Goal: Task Accomplishment & Management: Use online tool/utility

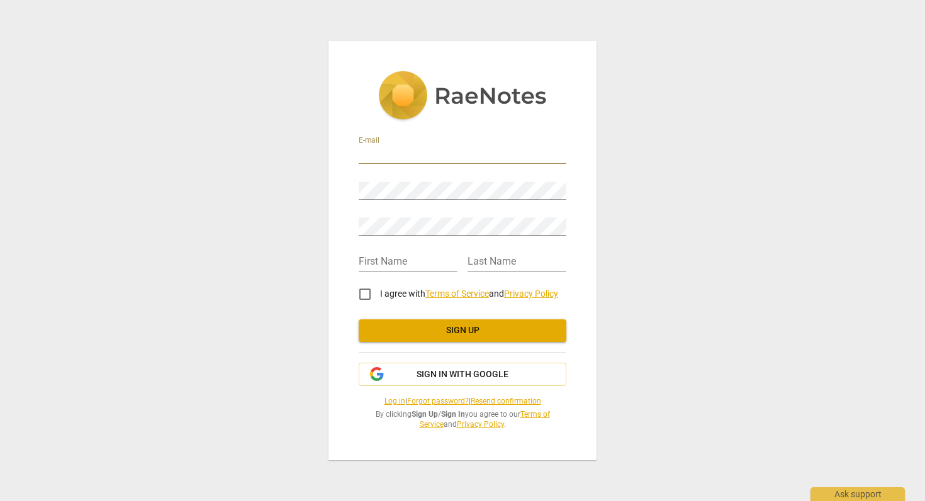
click at [391, 154] on input "email" at bounding box center [463, 155] width 208 height 18
type input "sandiesorrells@gmail.com"
type input "[PERSON_NAME]"
type input "Sorrells"
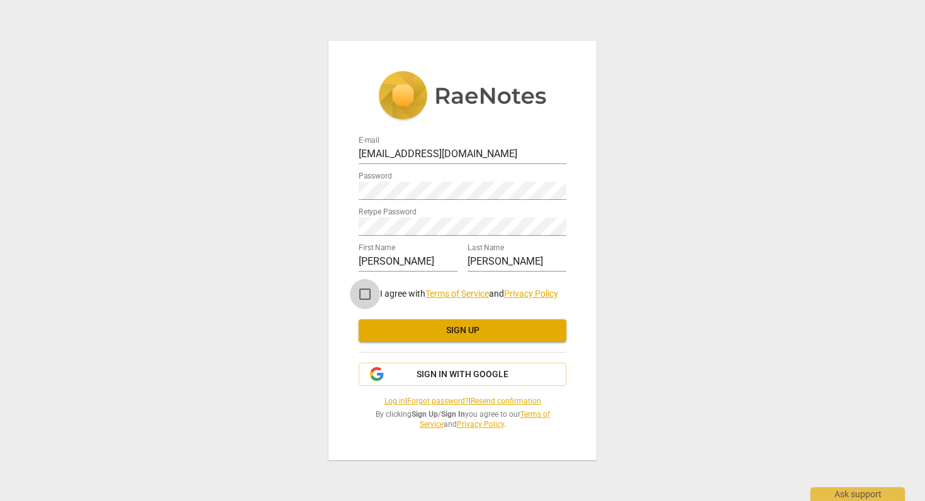
click at [362, 292] on input "I agree with Terms of Service and Privacy Policy" at bounding box center [365, 294] width 30 height 30
checkbox input "true"
click at [480, 329] on span "Sign up" at bounding box center [462, 331] width 187 height 13
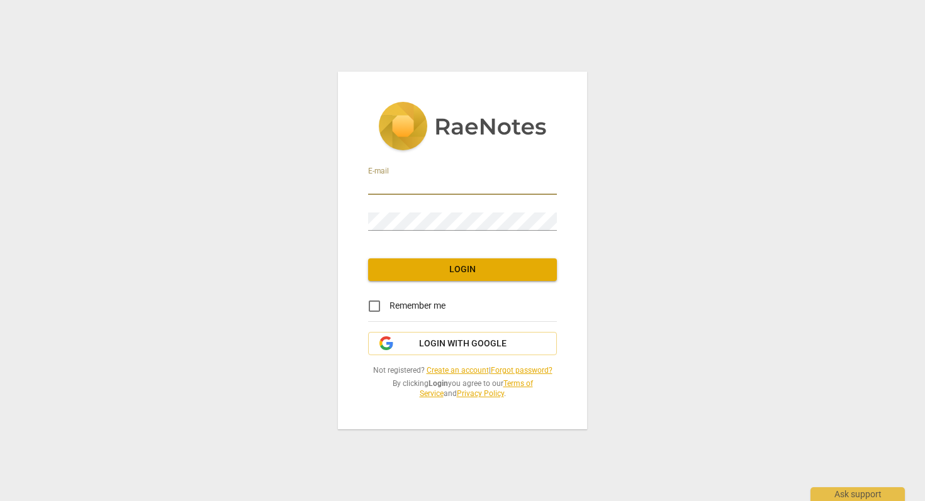
click at [469, 180] on input "email" at bounding box center [462, 186] width 189 height 18
type input "sandiesorrells@gmail.com"
click at [376, 306] on input "Remember me" at bounding box center [374, 306] width 30 height 30
checkbox input "true"
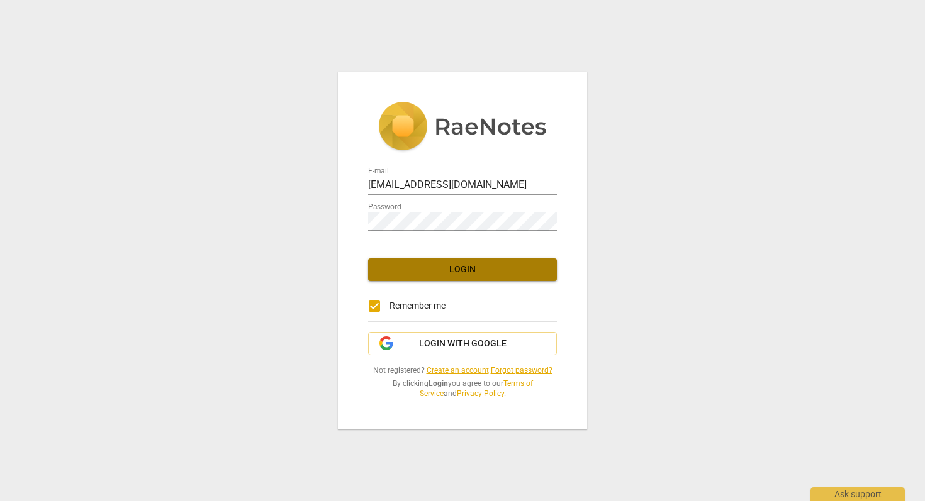
click at [476, 266] on span "Login" at bounding box center [462, 270] width 169 height 13
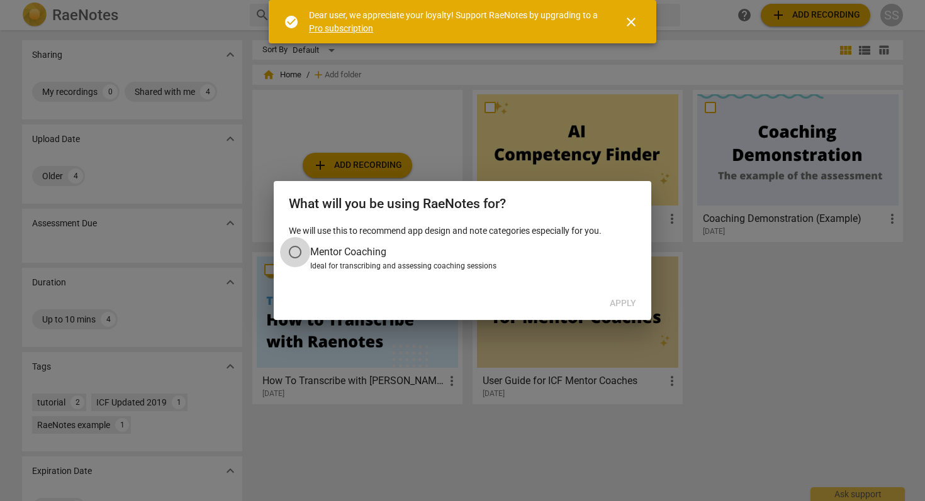
click at [287, 255] on input "Mentor Coaching" at bounding box center [295, 252] width 30 height 30
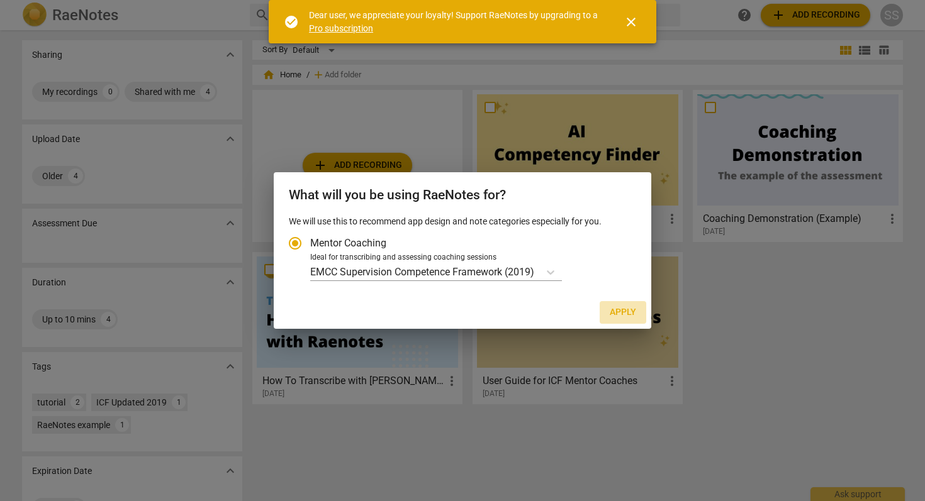
click at [623, 310] on span "Apply" at bounding box center [623, 312] width 26 height 13
radio input "false"
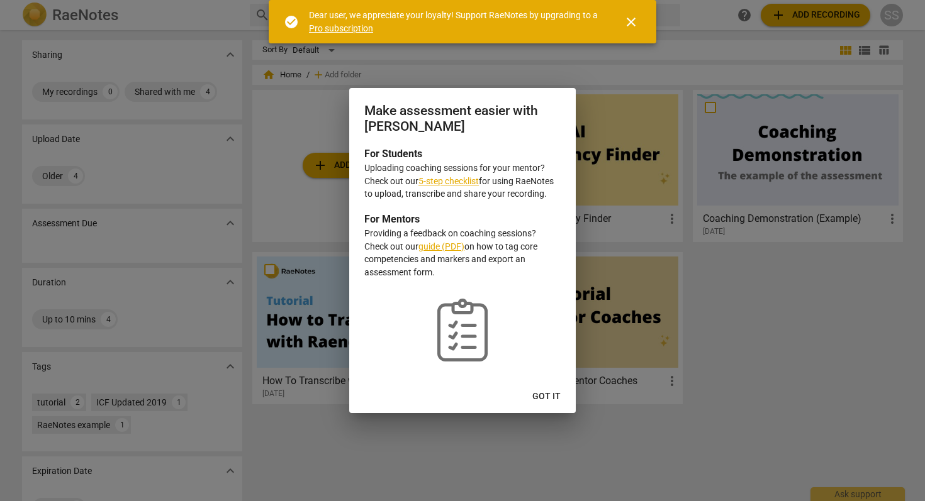
click at [447, 248] on link "guide (PDF)" at bounding box center [441, 247] width 46 height 10
click at [546, 395] on span "Got it" at bounding box center [546, 397] width 28 height 13
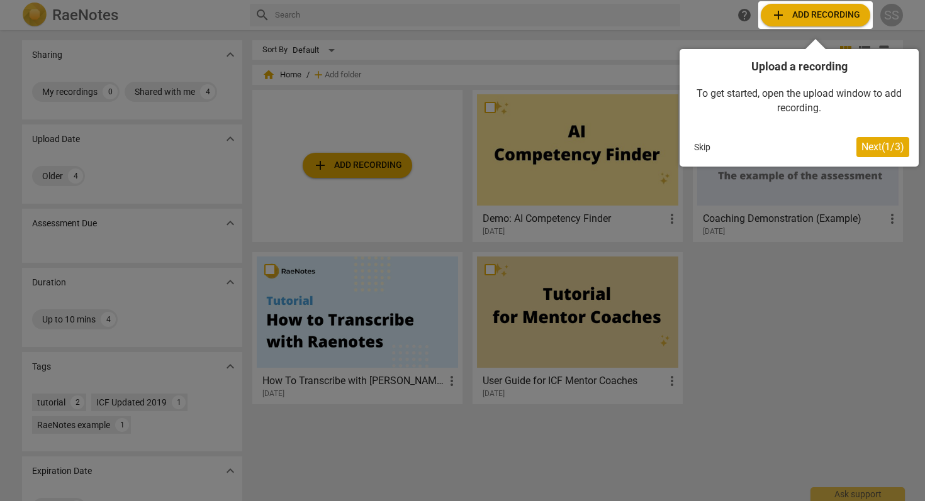
click at [824, 14] on div at bounding box center [815, 15] width 115 height 28
click at [874, 142] on span "Next ( 1 / 3 )" at bounding box center [882, 147] width 43 height 12
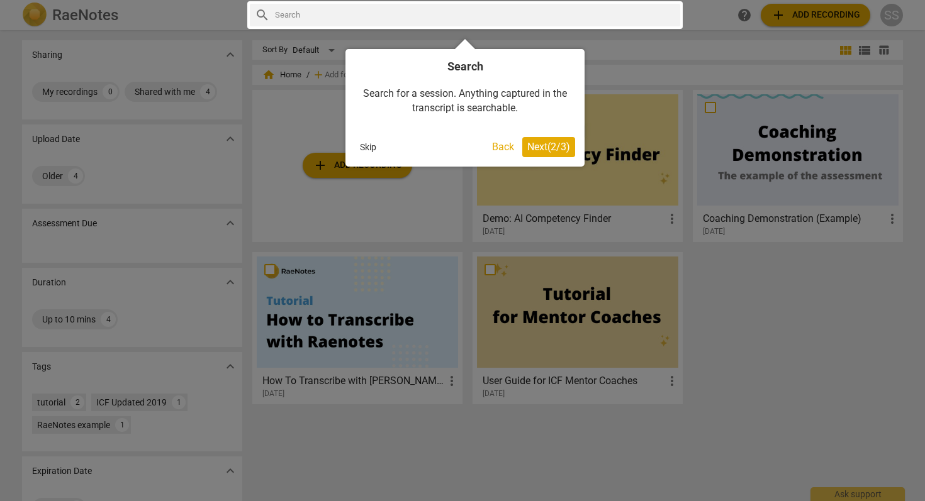
click at [556, 144] on span "Next ( 2 / 3 )" at bounding box center [548, 147] width 43 height 12
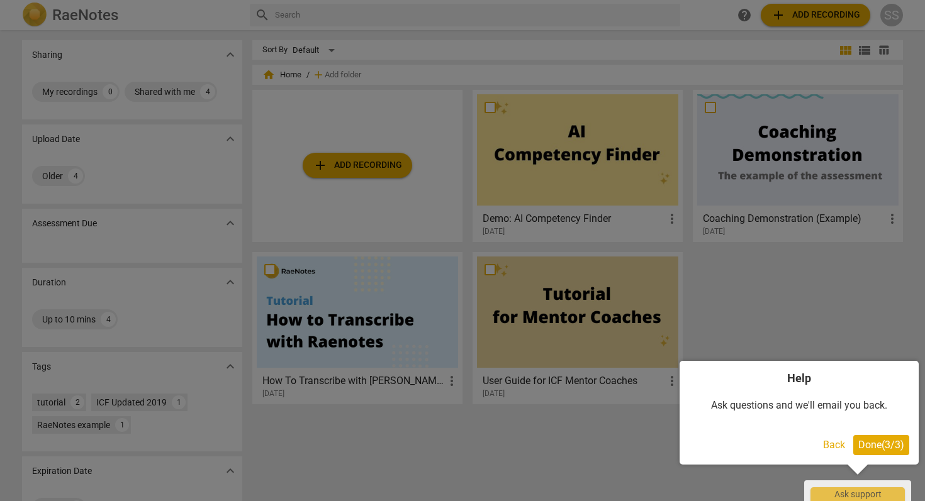
click at [895, 443] on span "Done ( 3 / 3 )" at bounding box center [881, 445] width 46 height 12
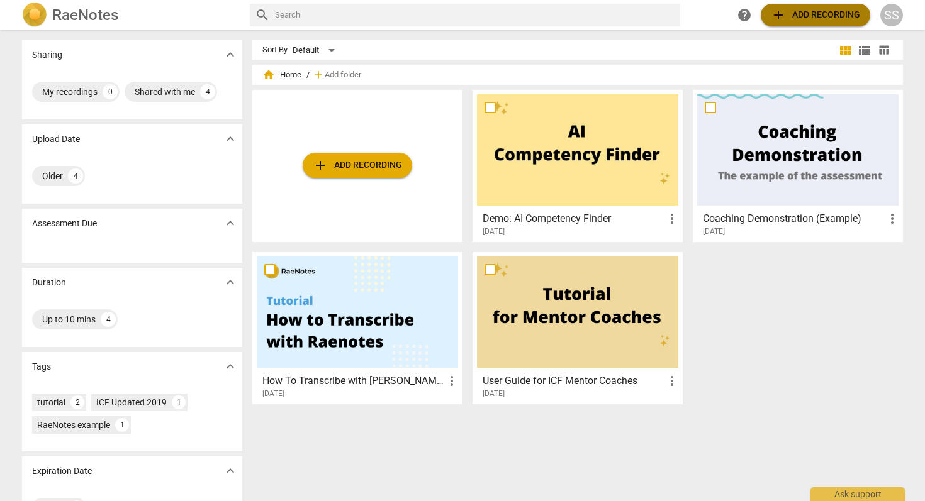
click at [836, 15] on span "add Add recording" at bounding box center [815, 15] width 89 height 15
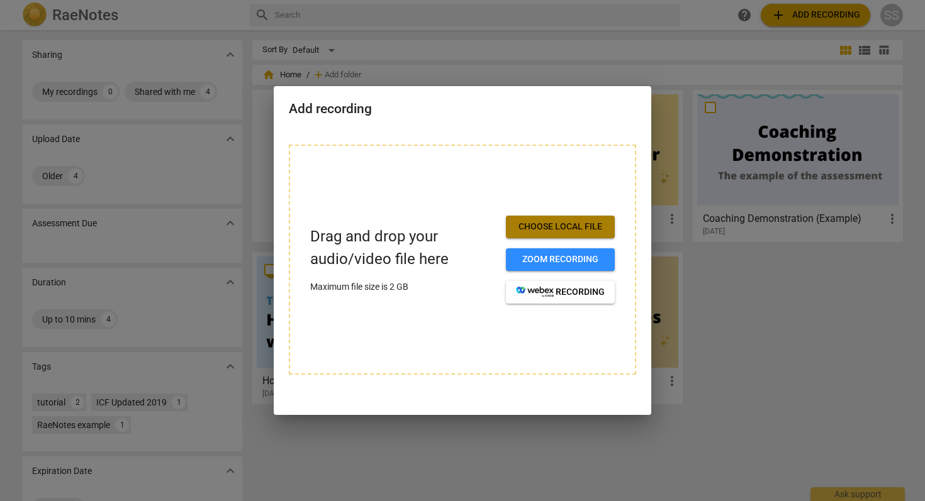
click at [561, 226] on span "Choose local file" at bounding box center [560, 227] width 89 height 13
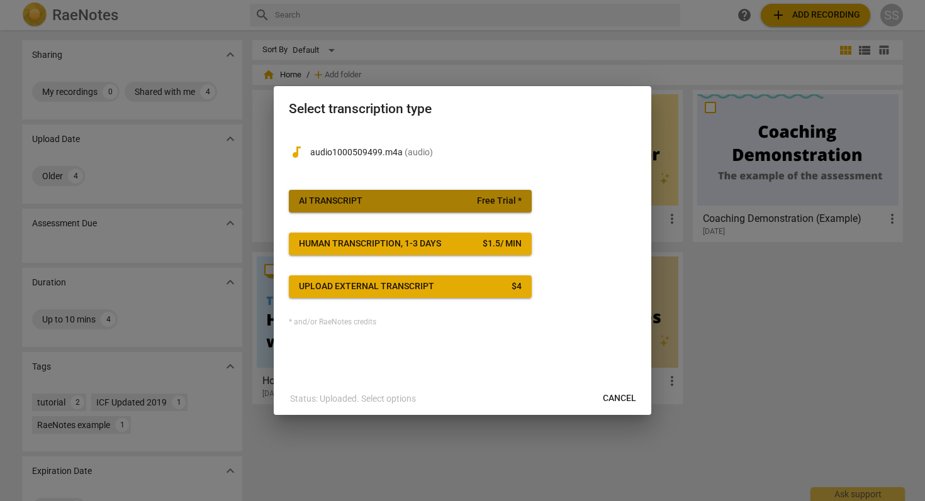
click at [347, 199] on div "AI Transcript" at bounding box center [331, 201] width 64 height 13
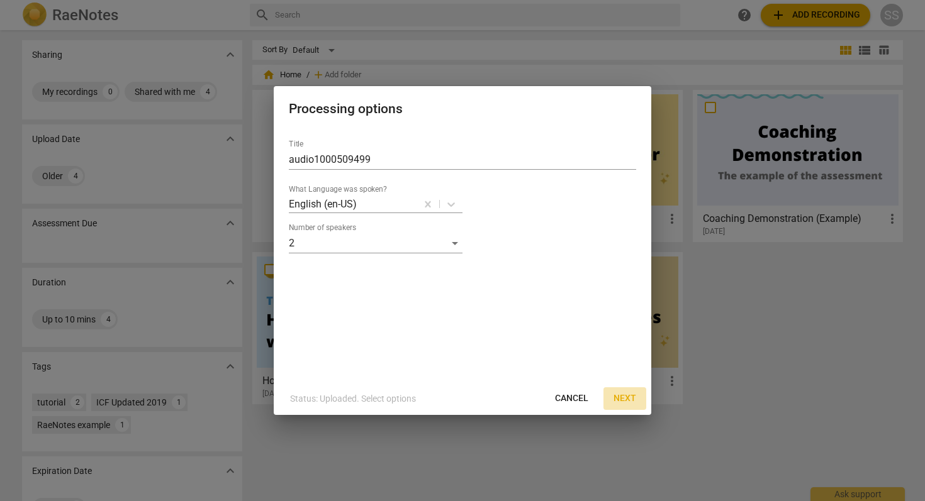
click at [629, 397] on span "Next" at bounding box center [624, 399] width 23 height 13
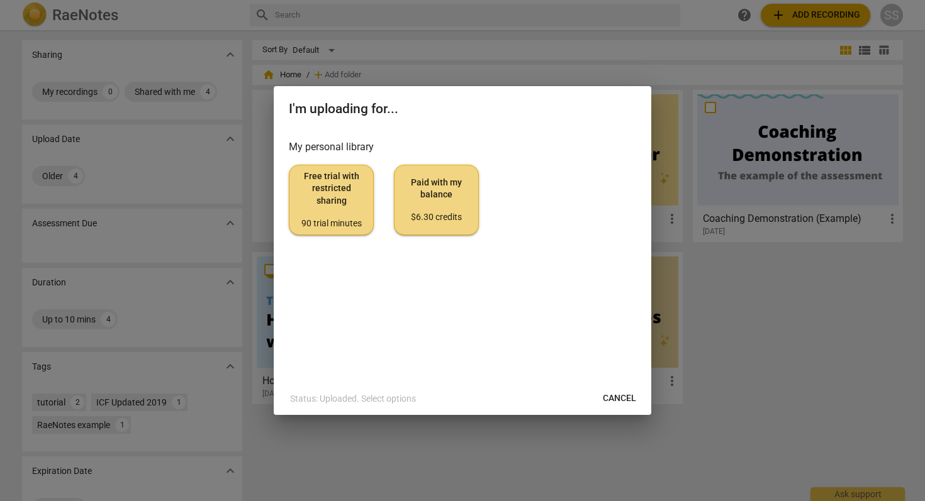
click at [336, 190] on span "Free trial with restricted sharing 90 trial minutes" at bounding box center [331, 200] width 64 height 59
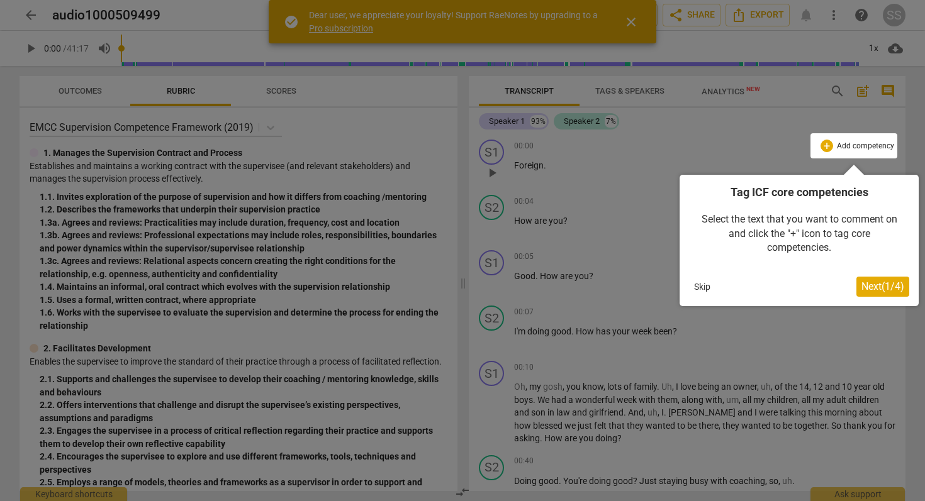
click at [888, 284] on span "Next ( 1 / 4 )" at bounding box center [882, 287] width 43 height 12
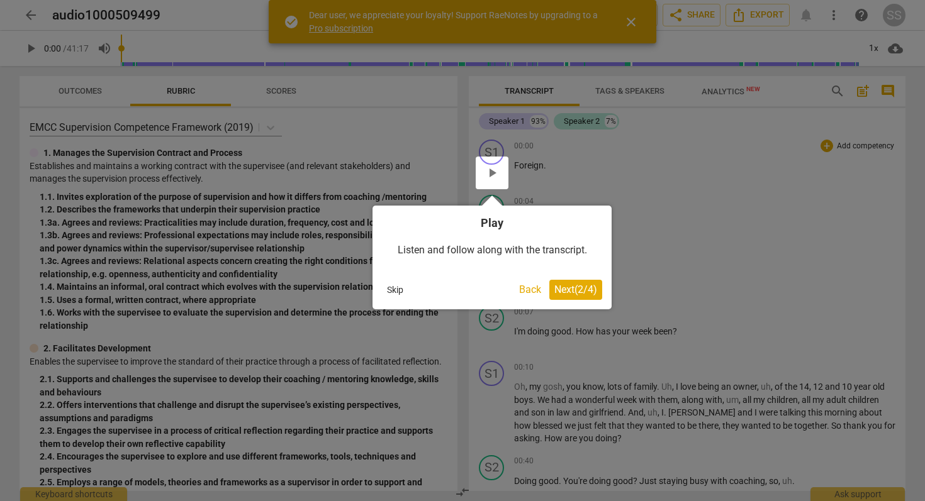
click at [580, 288] on span "Next ( 2 / 4 )" at bounding box center [575, 290] width 43 height 12
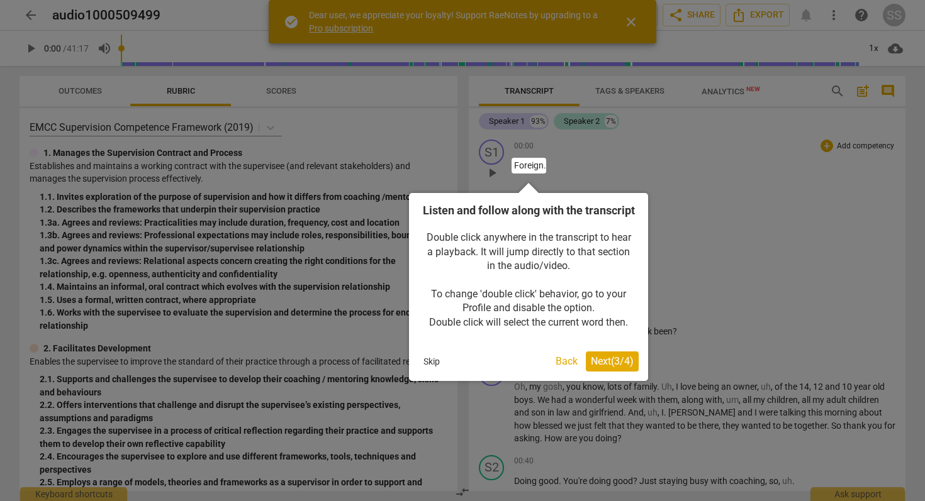
click at [617, 367] on span "Next ( 3 / 4 )" at bounding box center [612, 361] width 43 height 12
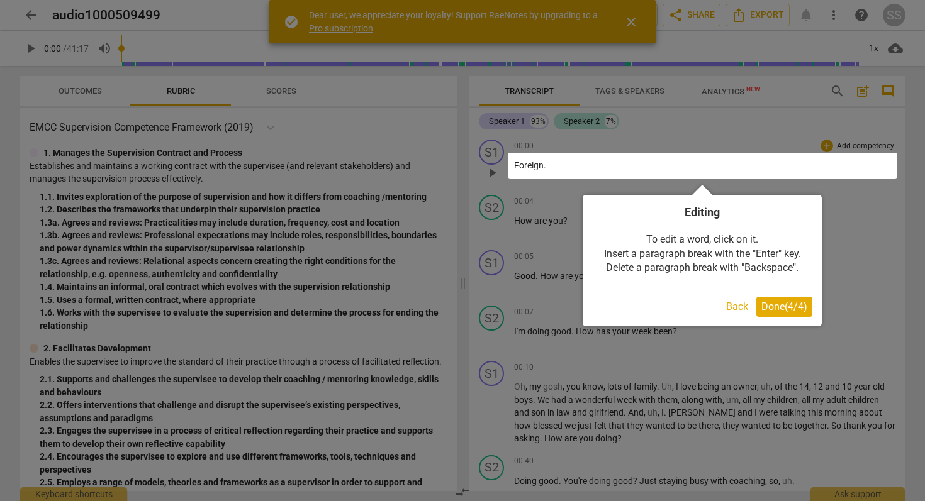
click at [792, 308] on span "Done ( 4 / 4 )" at bounding box center [784, 307] width 46 height 12
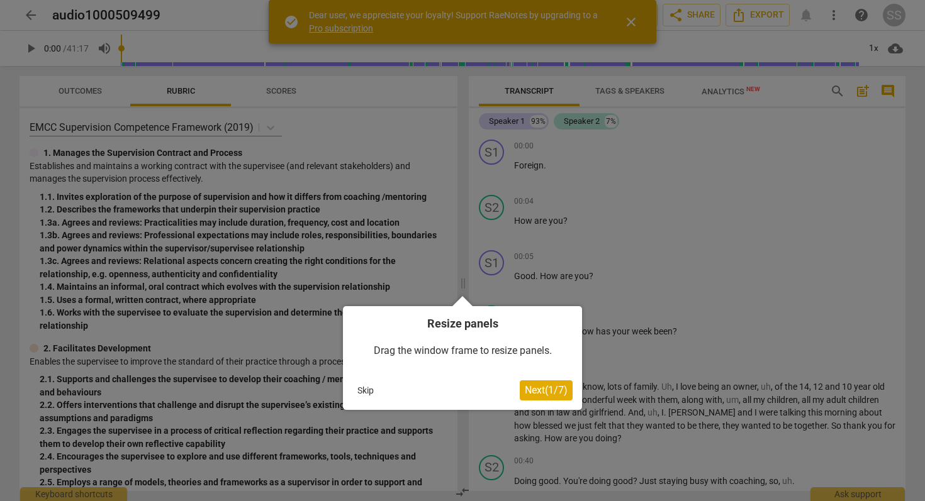
click at [550, 388] on span "Next ( 1 / 7 )" at bounding box center [546, 390] width 43 height 12
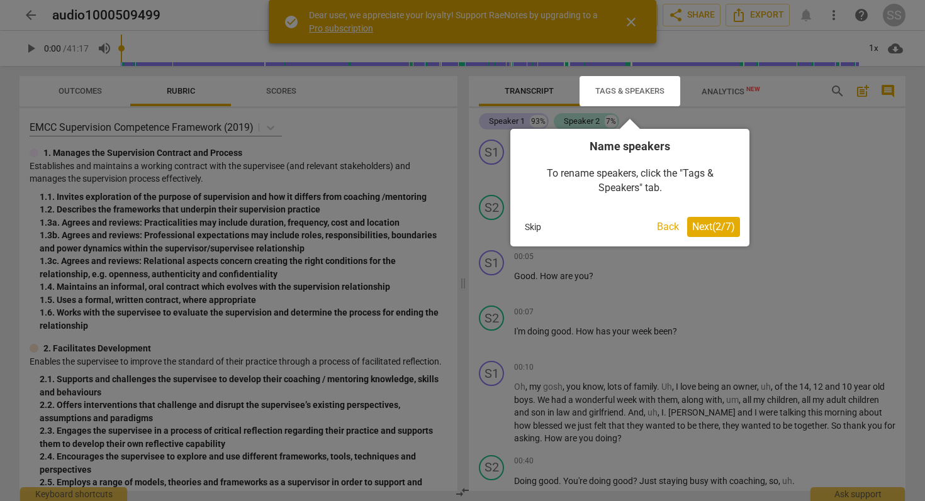
click at [724, 223] on span "Next ( 2 / 7 )" at bounding box center [713, 227] width 43 height 12
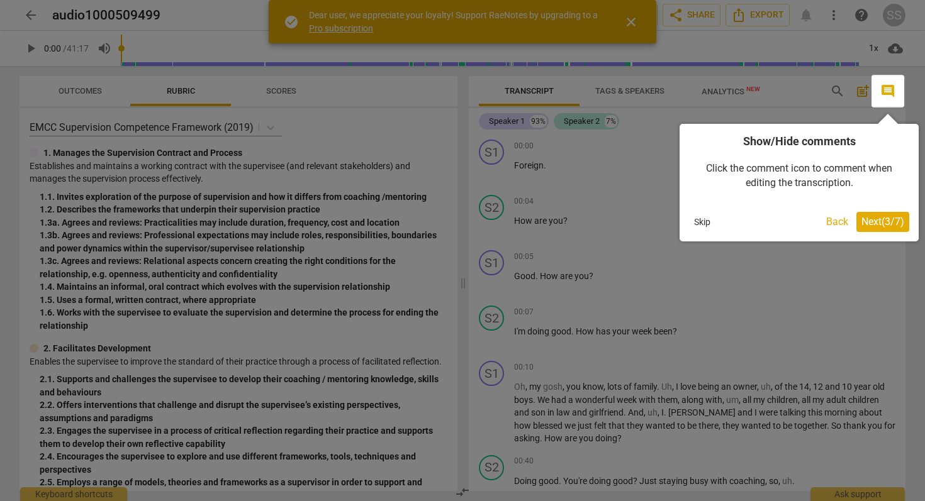
click at [884, 221] on span "Next ( 3 / 7 )" at bounding box center [882, 222] width 43 height 12
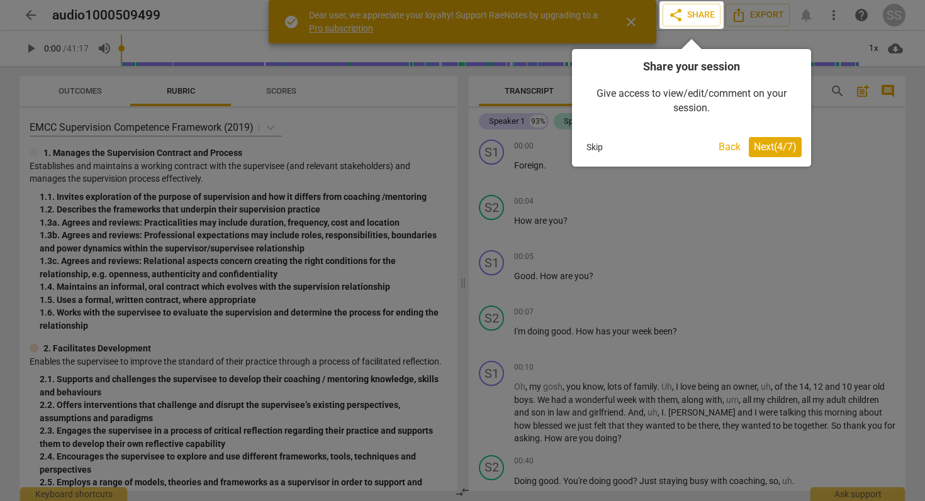
click at [777, 146] on span "Next ( 4 / 7 )" at bounding box center [775, 147] width 43 height 12
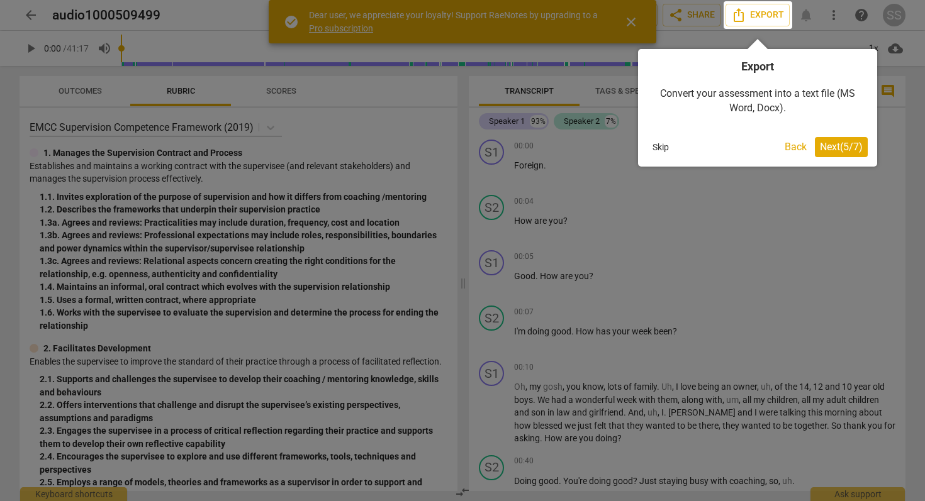
click at [838, 143] on span "Next ( 5 / 7 )" at bounding box center [841, 147] width 43 height 12
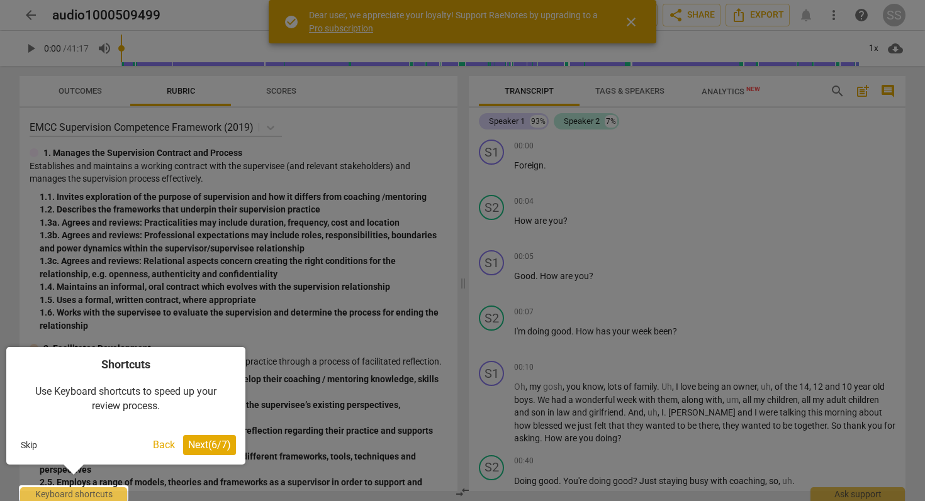
click at [215, 445] on span "Next ( 6 / 7 )" at bounding box center [209, 445] width 43 height 12
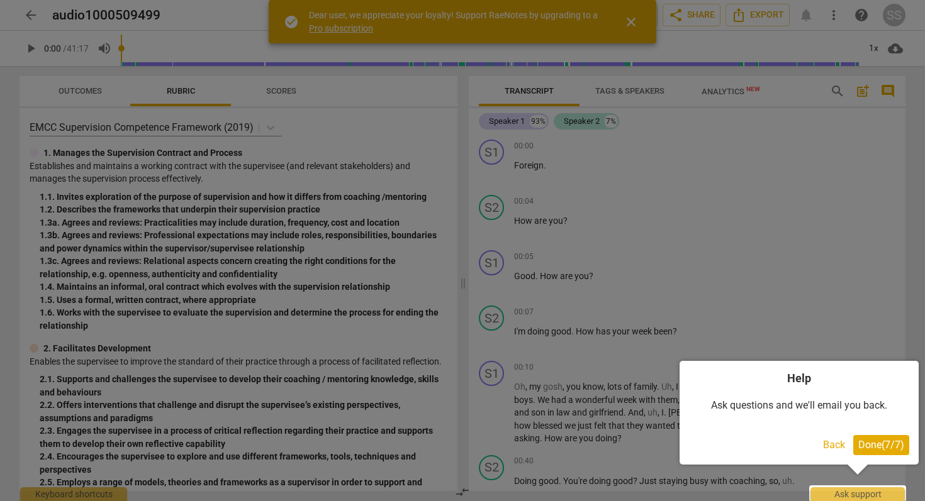
click at [890, 445] on span "Done ( 7 / 7 )" at bounding box center [881, 445] width 46 height 12
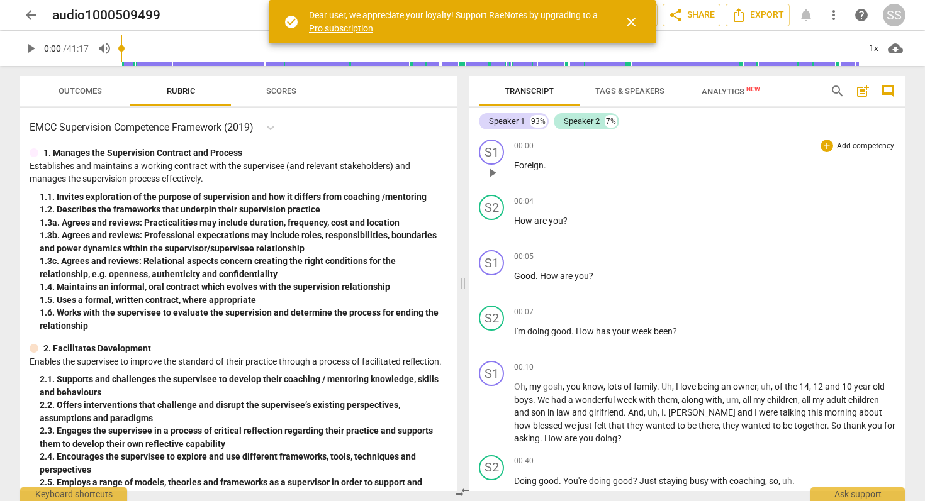
click at [532, 168] on span "Foreign" at bounding box center [529, 165] width 30 height 10
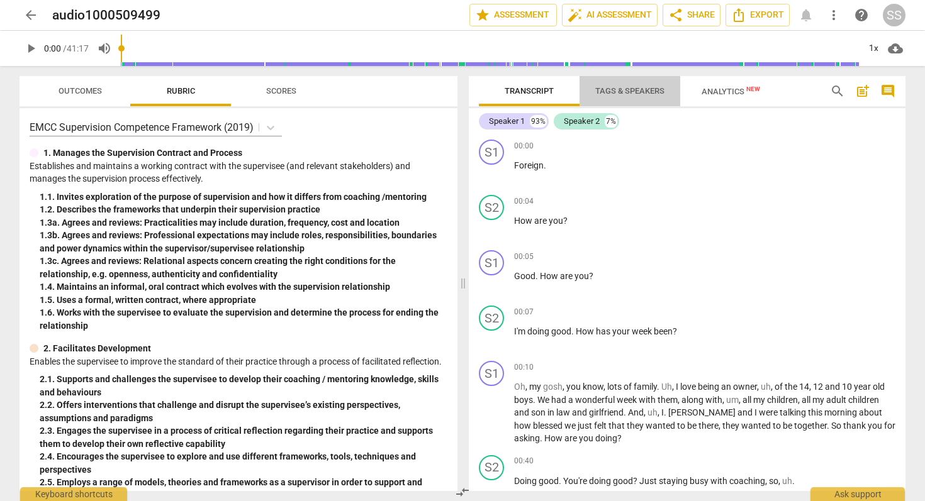
click at [639, 89] on span "Tags & Speakers" at bounding box center [629, 90] width 69 height 9
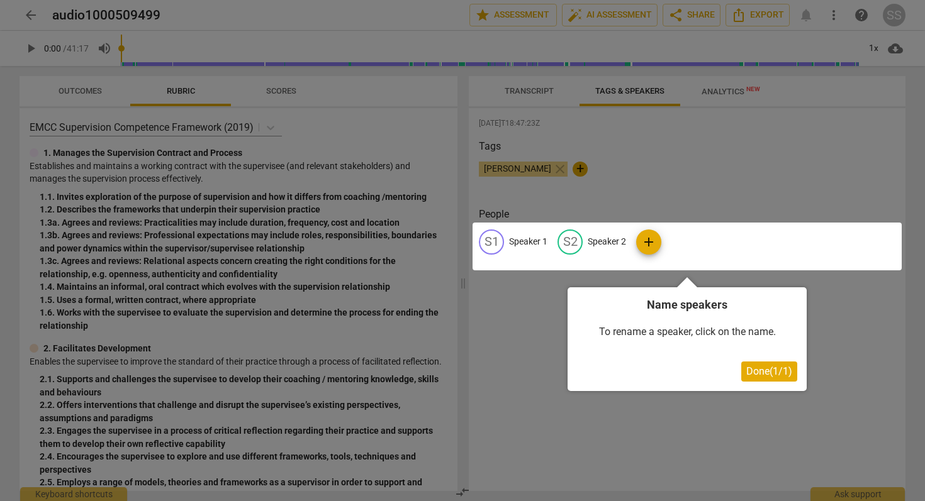
click at [771, 373] on span "Done ( 1 / 1 )" at bounding box center [769, 372] width 46 height 12
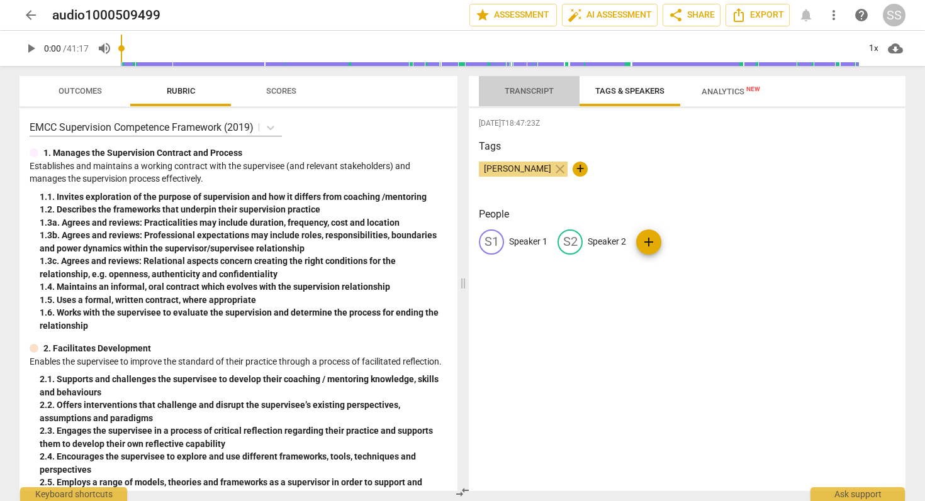
click at [531, 89] on span "Transcript" at bounding box center [529, 90] width 49 height 9
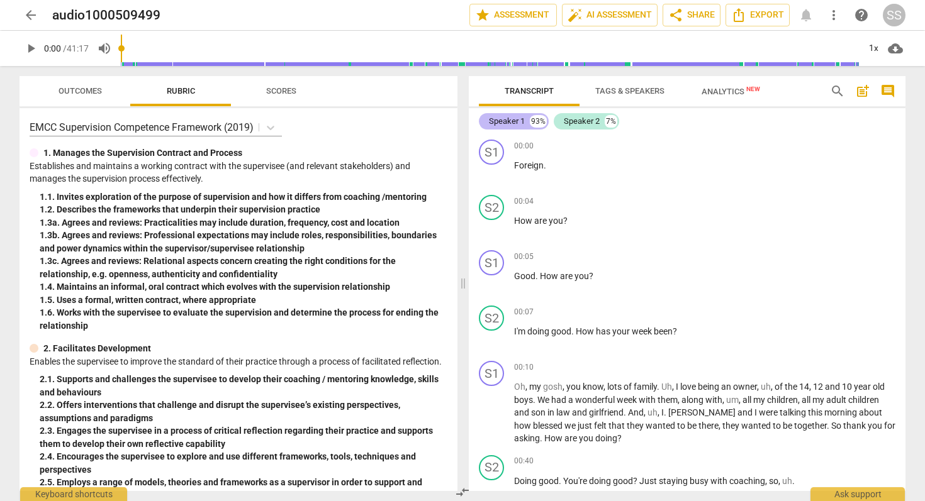
click at [510, 121] on div "Speaker 1" at bounding box center [507, 121] width 36 height 13
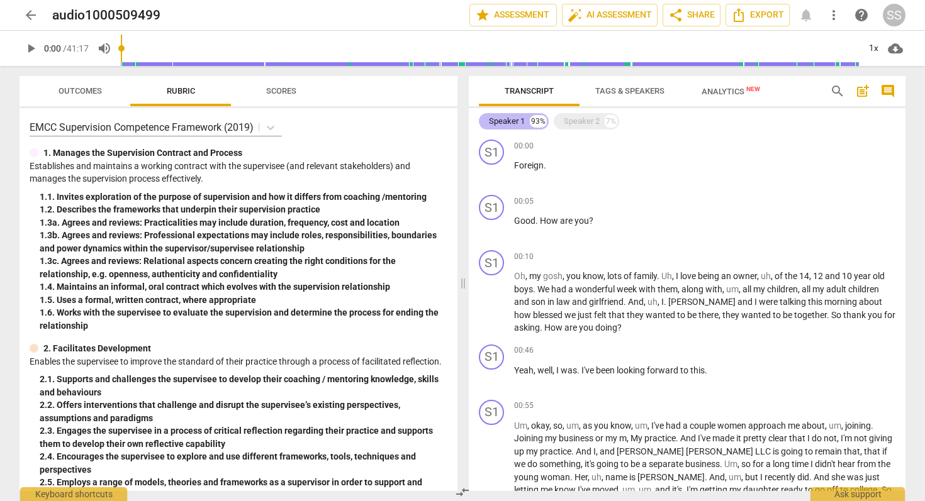
click at [510, 121] on div "Speaker 1" at bounding box center [507, 121] width 36 height 13
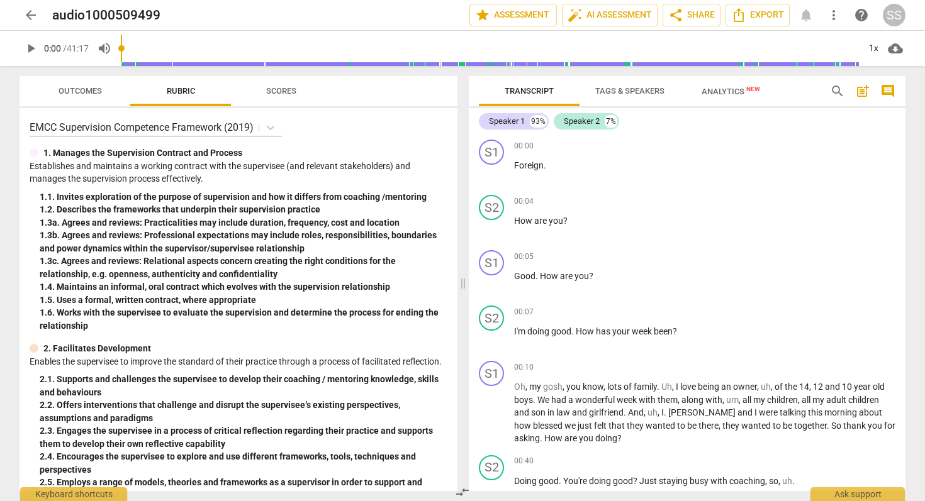
click at [651, 87] on span "Tags & Speakers" at bounding box center [629, 90] width 69 height 9
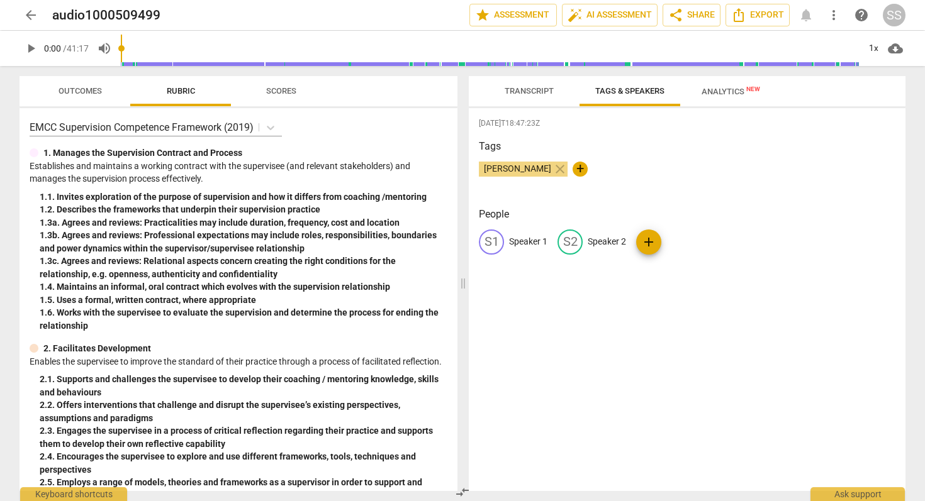
click at [493, 244] on div "S1" at bounding box center [491, 242] width 25 height 25
type input "[PERSON_NAME]"
click at [669, 242] on p "Speaker 2" at bounding box center [688, 241] width 38 height 13
type input "[PERSON_NAME]"
click at [534, 245] on p "[PERSON_NAME]" at bounding box center [542, 241] width 67 height 13
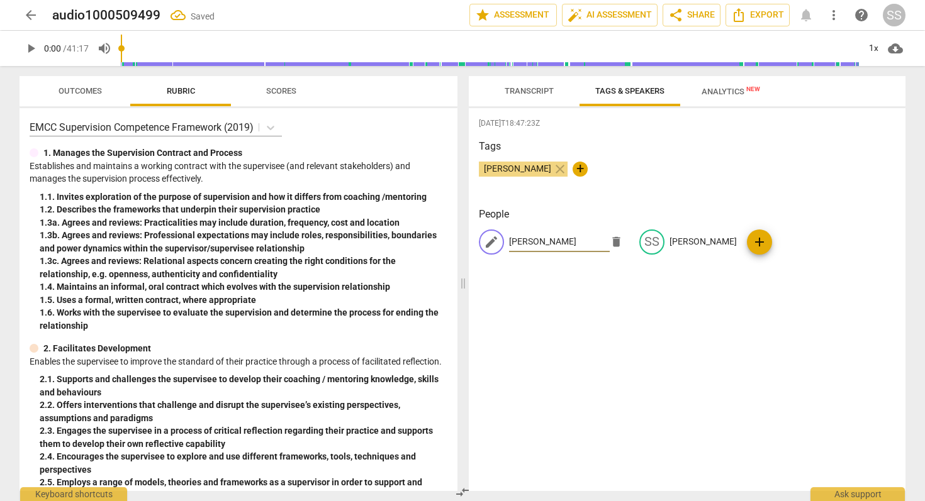
click at [551, 243] on input "[PERSON_NAME]" at bounding box center [559, 242] width 101 height 20
click at [545, 242] on input "[PERSON_NAME]" at bounding box center [559, 242] width 101 height 20
type input "[PERSON_NAME]"
click at [725, 92] on span "Analytics New" at bounding box center [731, 91] width 59 height 9
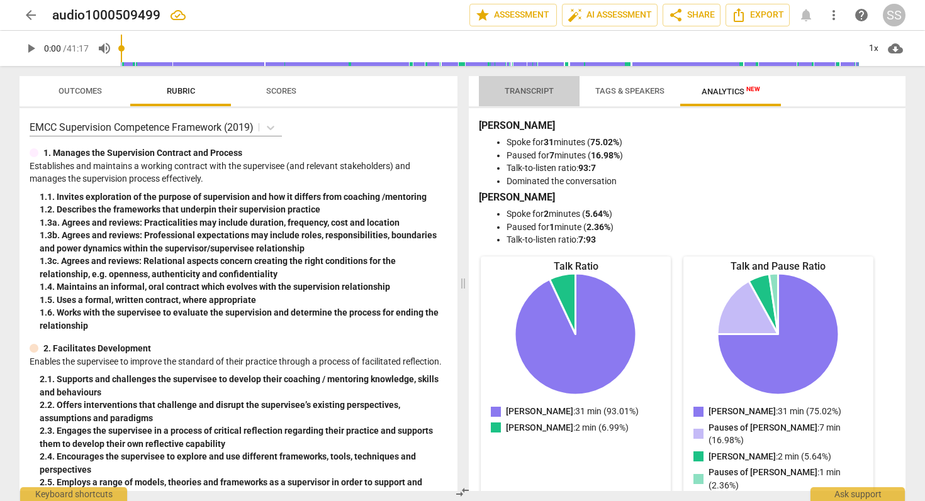
click at [535, 91] on span "Transcript" at bounding box center [529, 90] width 49 height 9
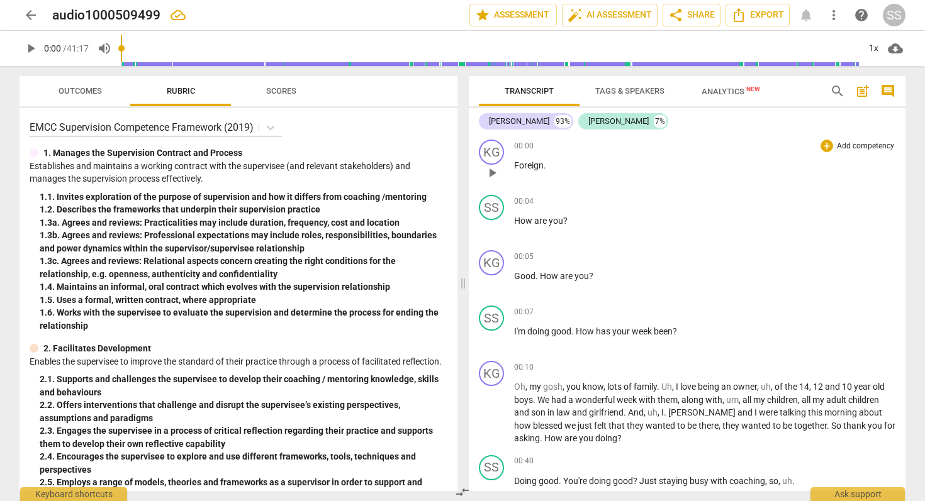
click at [491, 172] on span "play_arrow" at bounding box center [491, 172] width 15 height 15
click at [491, 172] on span "pause" at bounding box center [491, 172] width 15 height 15
type input "6"
click at [770, 14] on span "Export" at bounding box center [757, 15] width 53 height 15
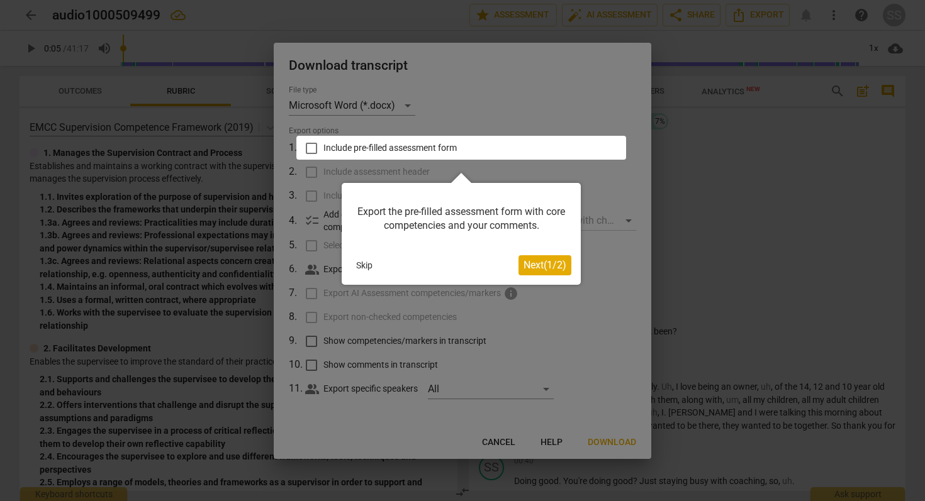
click at [364, 264] on button "Skip" at bounding box center [364, 265] width 26 height 19
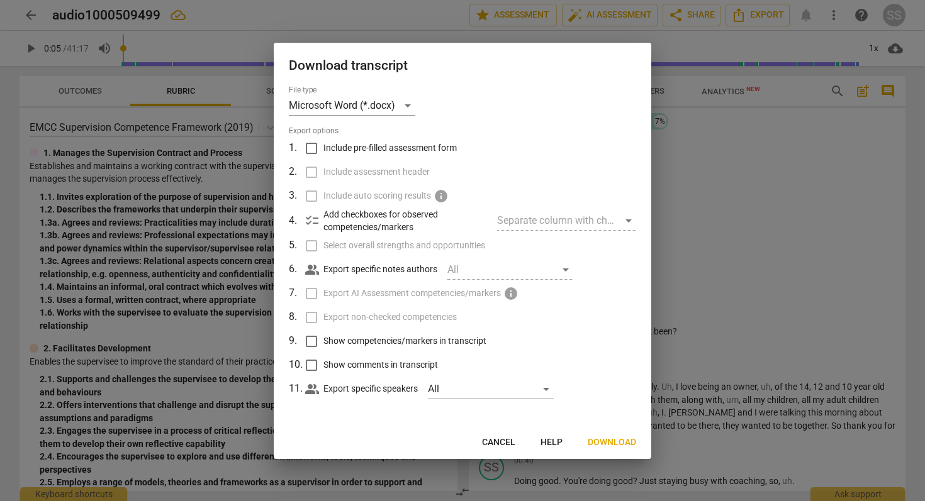
click at [619, 440] on span "Download" at bounding box center [612, 443] width 48 height 13
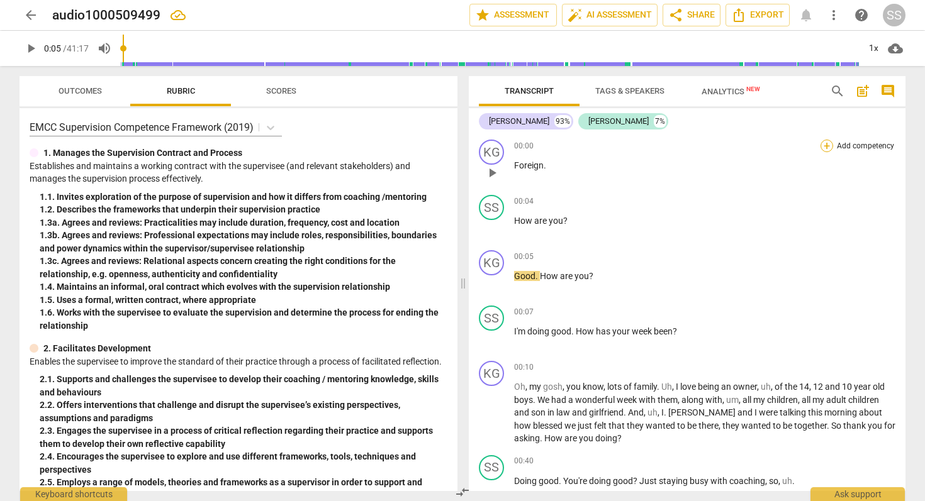
click at [823, 145] on div "+" at bounding box center [826, 146] width 13 height 13
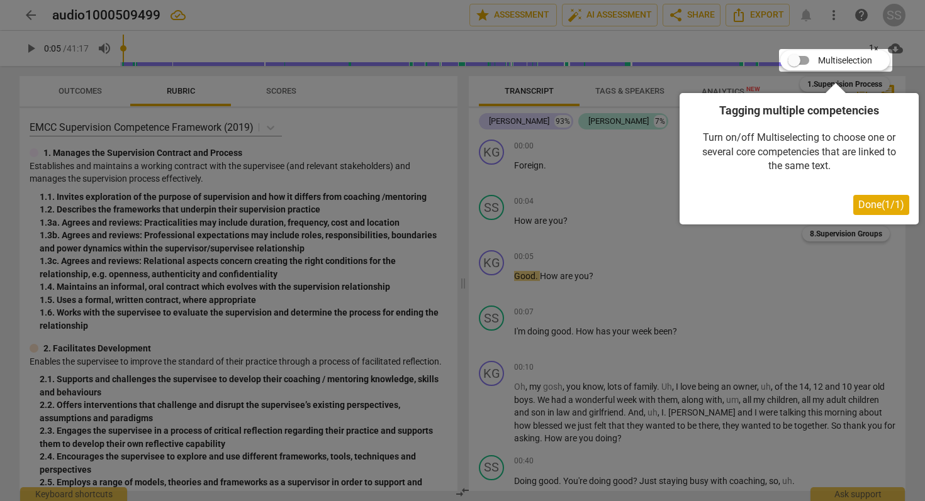
click at [807, 57] on div at bounding box center [835, 60] width 113 height 23
click at [867, 203] on span "Done ( 1 / 1 )" at bounding box center [881, 205] width 46 height 12
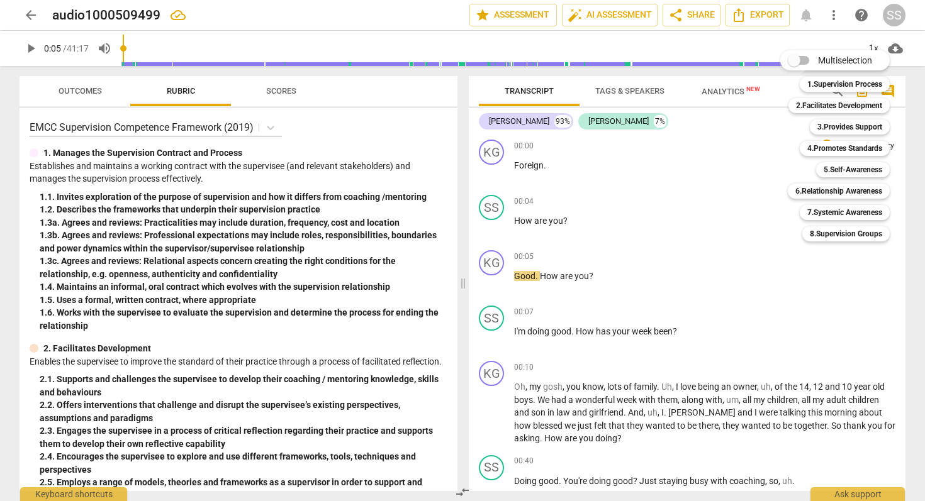
click at [806, 60] on input "Multiselection" at bounding box center [794, 60] width 30 height 30
checkbox input "true"
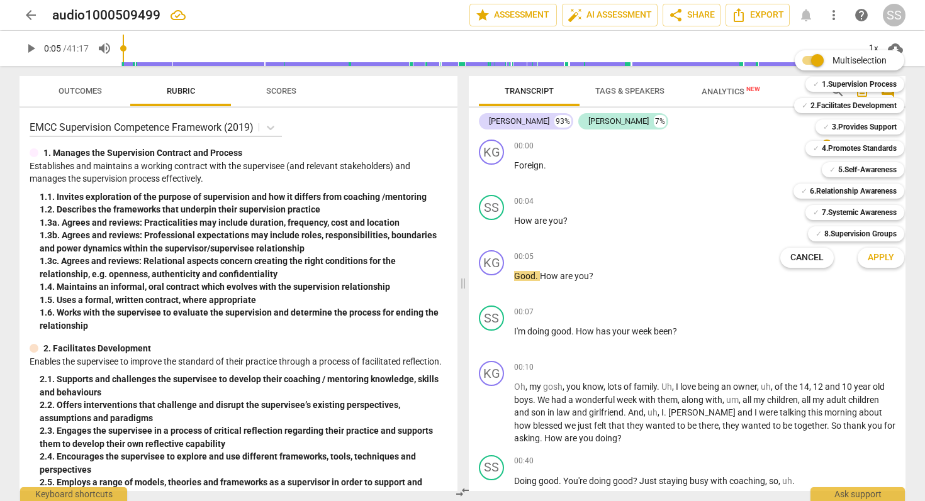
click at [883, 255] on span "Apply" at bounding box center [881, 258] width 26 height 13
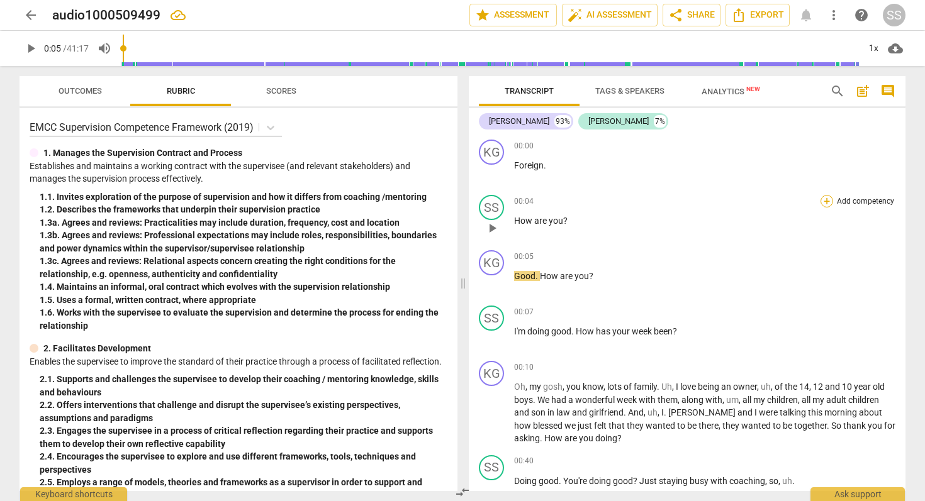
click at [824, 198] on div "+" at bounding box center [826, 201] width 13 height 13
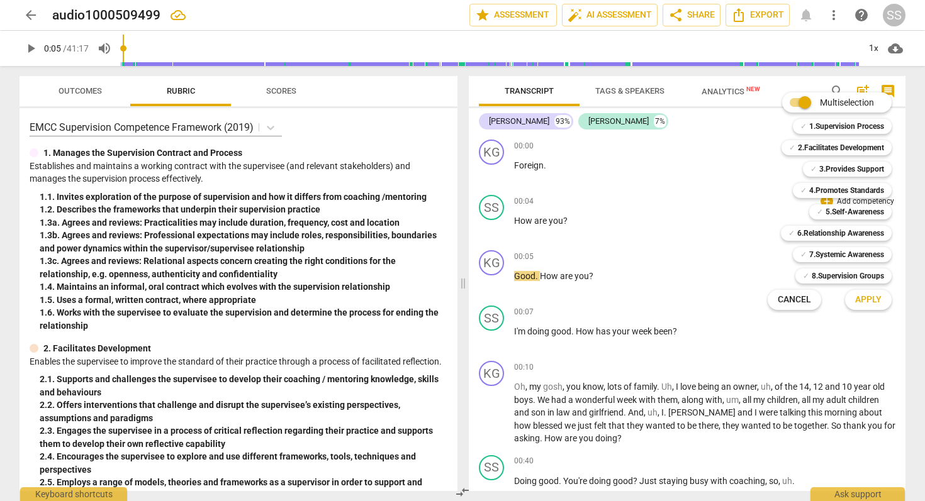
click at [795, 100] on input "Multiselection" at bounding box center [805, 102] width 30 height 30
checkbox input "false"
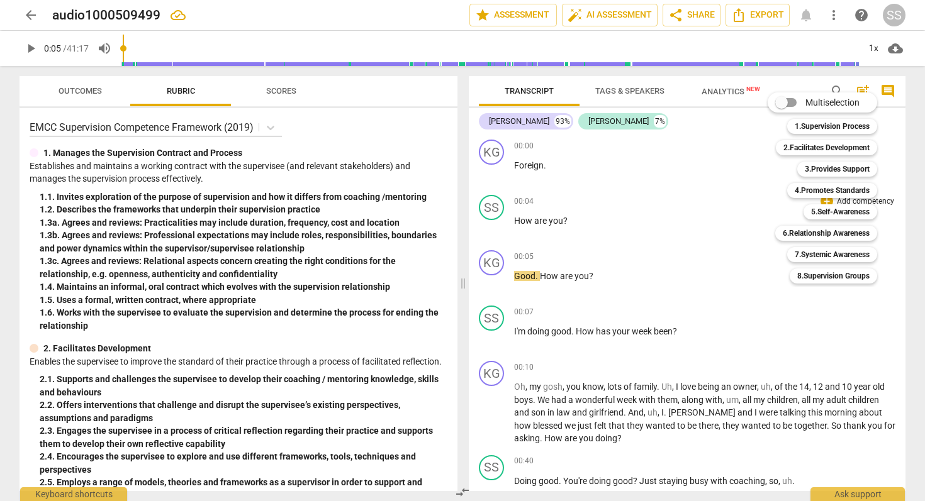
click at [707, 225] on div at bounding box center [462, 250] width 925 height 501
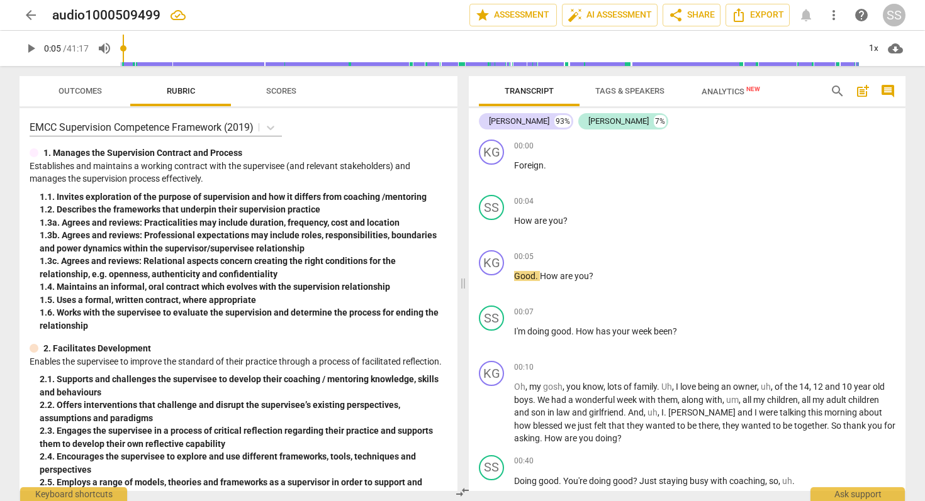
click at [29, 49] on span "play_arrow" at bounding box center [30, 48] width 15 height 15
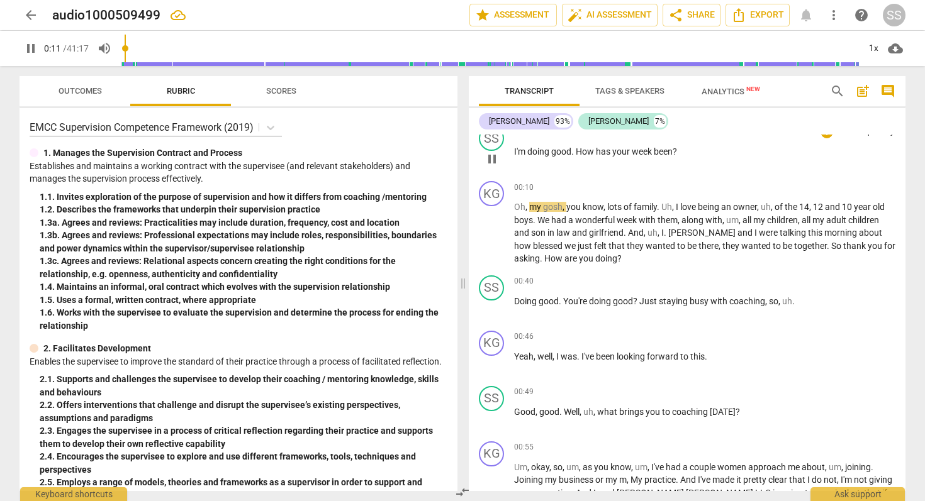
scroll to position [184, 0]
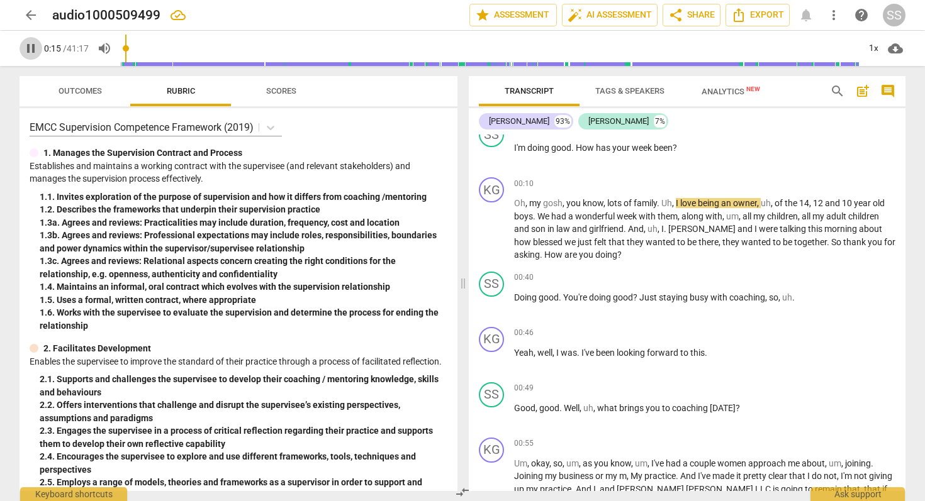
click at [31, 45] on span "pause" at bounding box center [30, 48] width 15 height 15
type input "16"
drag, startPoint x: 757, startPoint y: 204, endPoint x: 737, endPoint y: 203, distance: 20.2
click at [737, 203] on span "owner" at bounding box center [745, 203] width 24 height 10
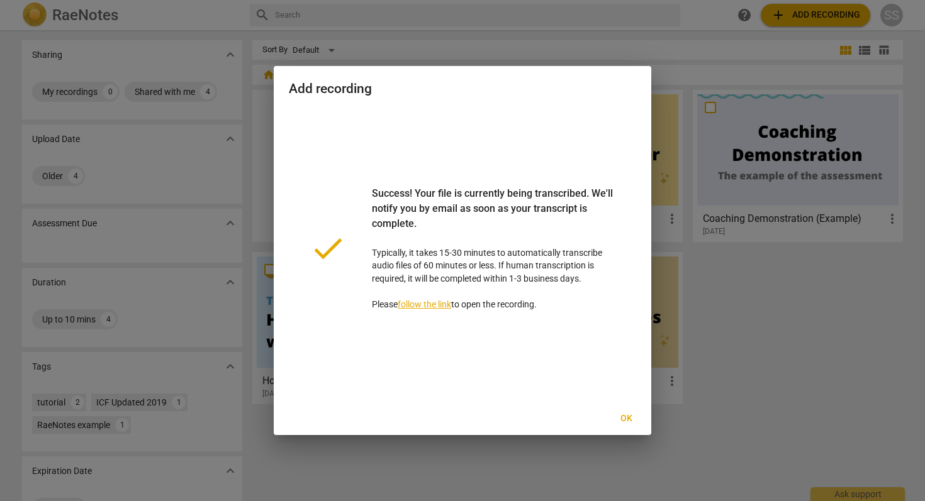
click at [624, 418] on span "Ok" at bounding box center [626, 419] width 20 height 13
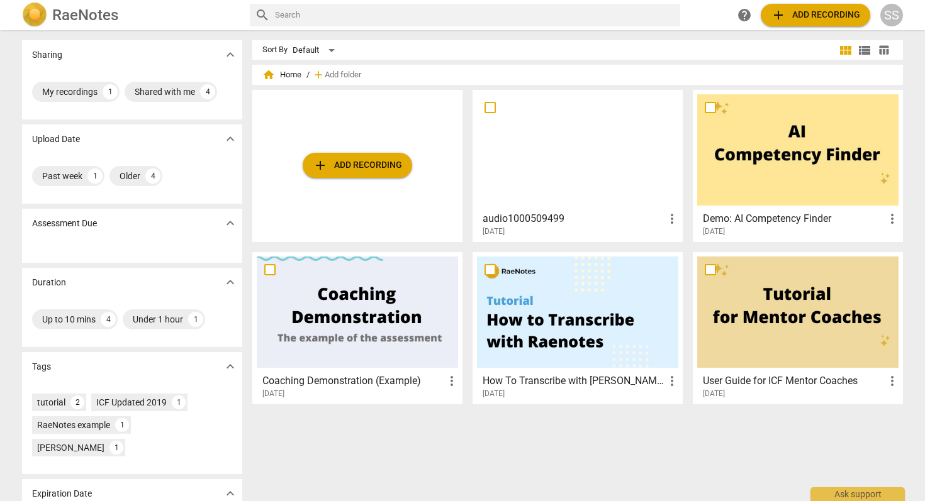
click at [360, 383] on h3 "Coaching Demonstration (Example)" at bounding box center [353, 381] width 182 height 15
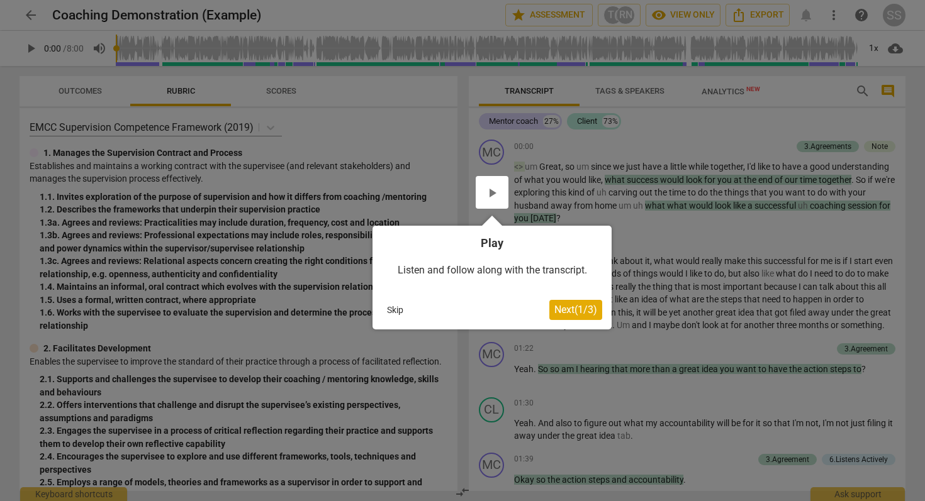
click at [493, 191] on div at bounding box center [492, 192] width 33 height 33
click at [576, 310] on span "Next ( 1 / 3 )" at bounding box center [575, 310] width 43 height 12
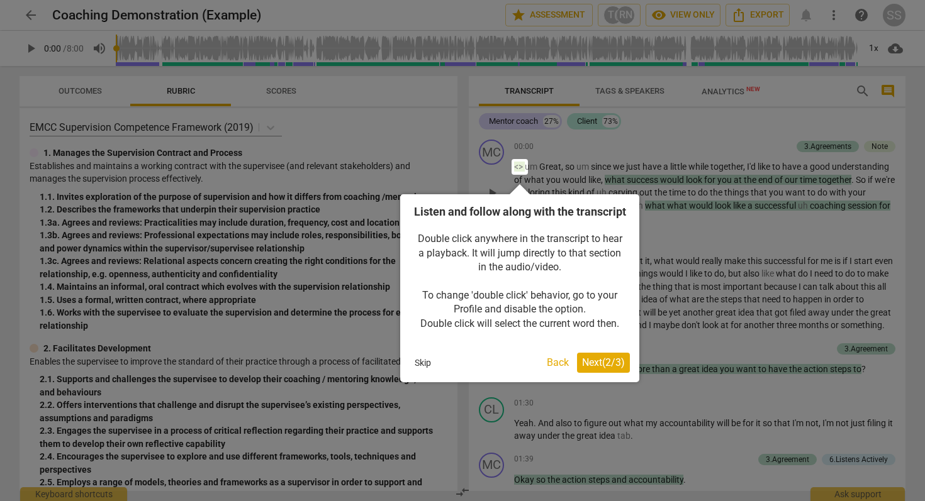
click at [615, 369] on span "Next ( 2 / 3 )" at bounding box center [603, 363] width 43 height 12
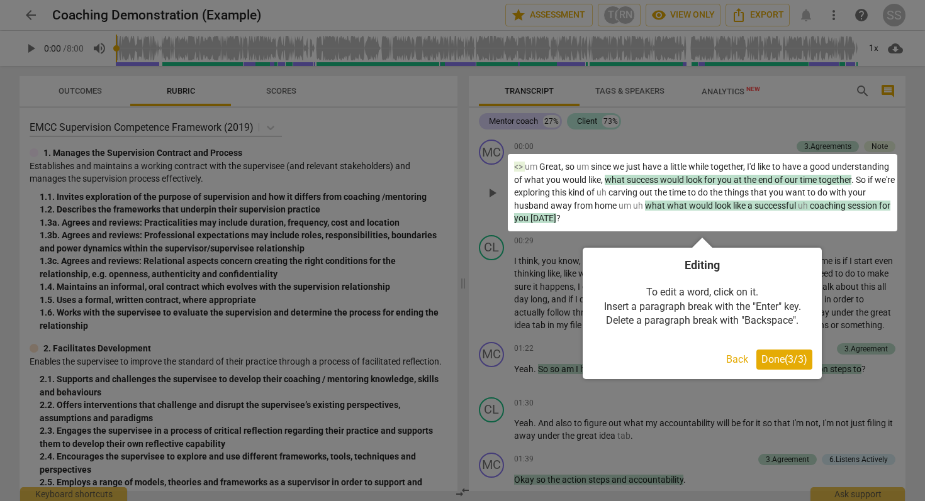
click at [794, 359] on span "Done ( 3 / 3 )" at bounding box center [784, 360] width 46 height 12
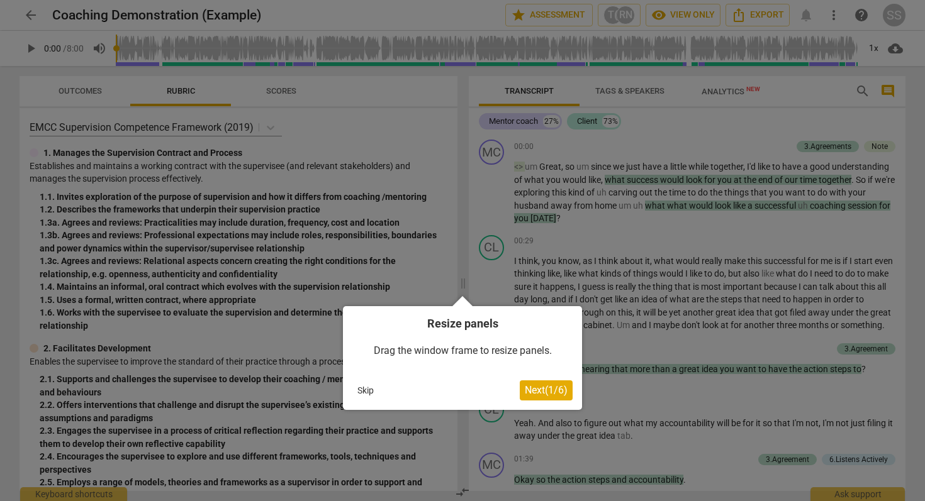
click at [547, 389] on span "Next ( 1 / 6 )" at bounding box center [546, 390] width 43 height 12
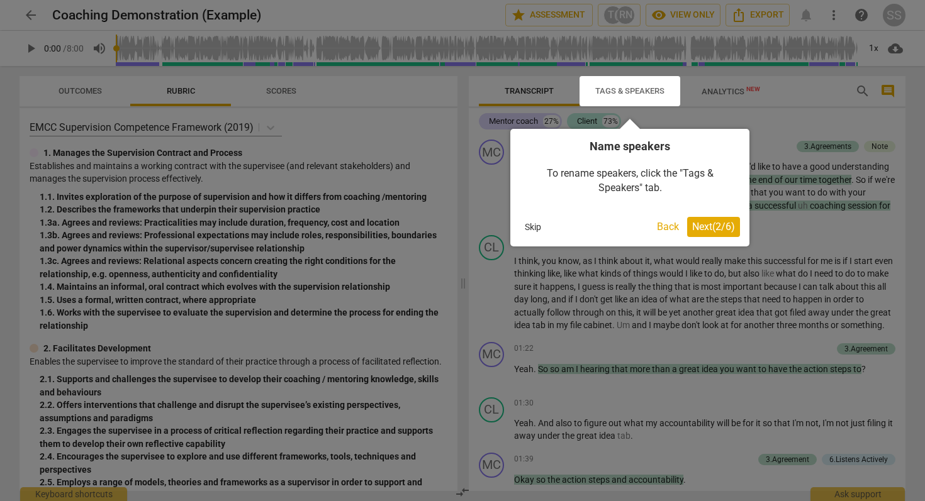
click at [713, 230] on span "Next ( 2 / 6 )" at bounding box center [713, 227] width 43 height 12
